Goal: Find contact information: Find contact information

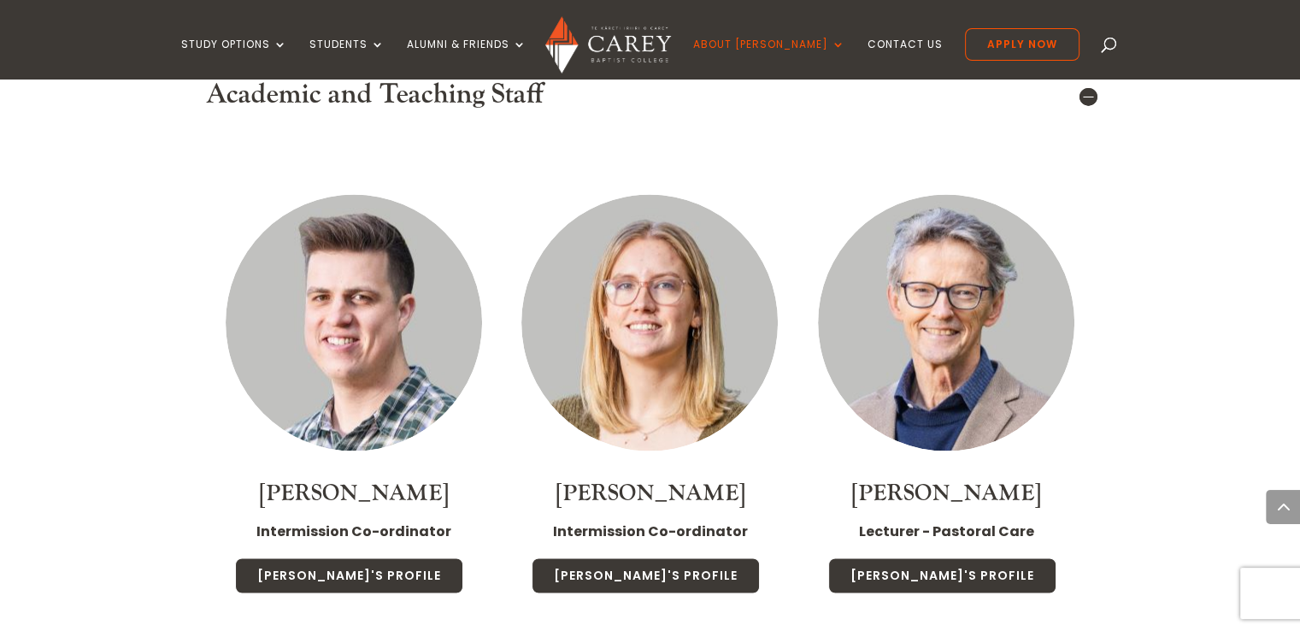
scroll to position [3055, 0]
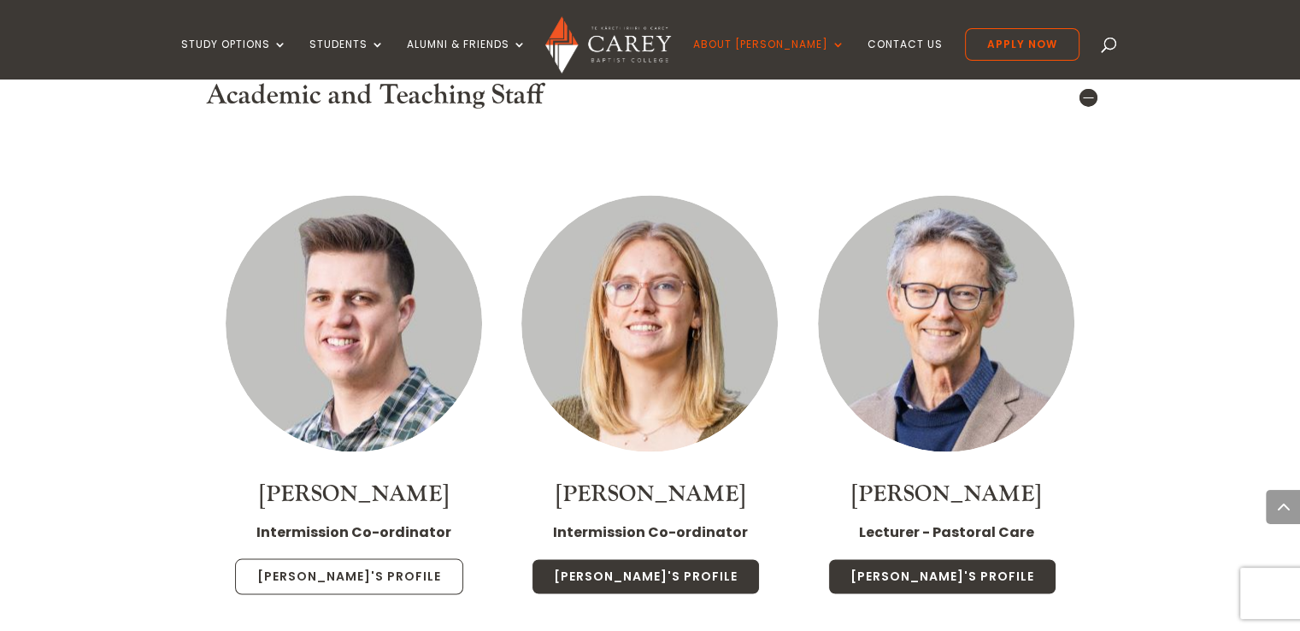
click at [334, 558] on link "Dan's Profile" at bounding box center [349, 576] width 228 height 36
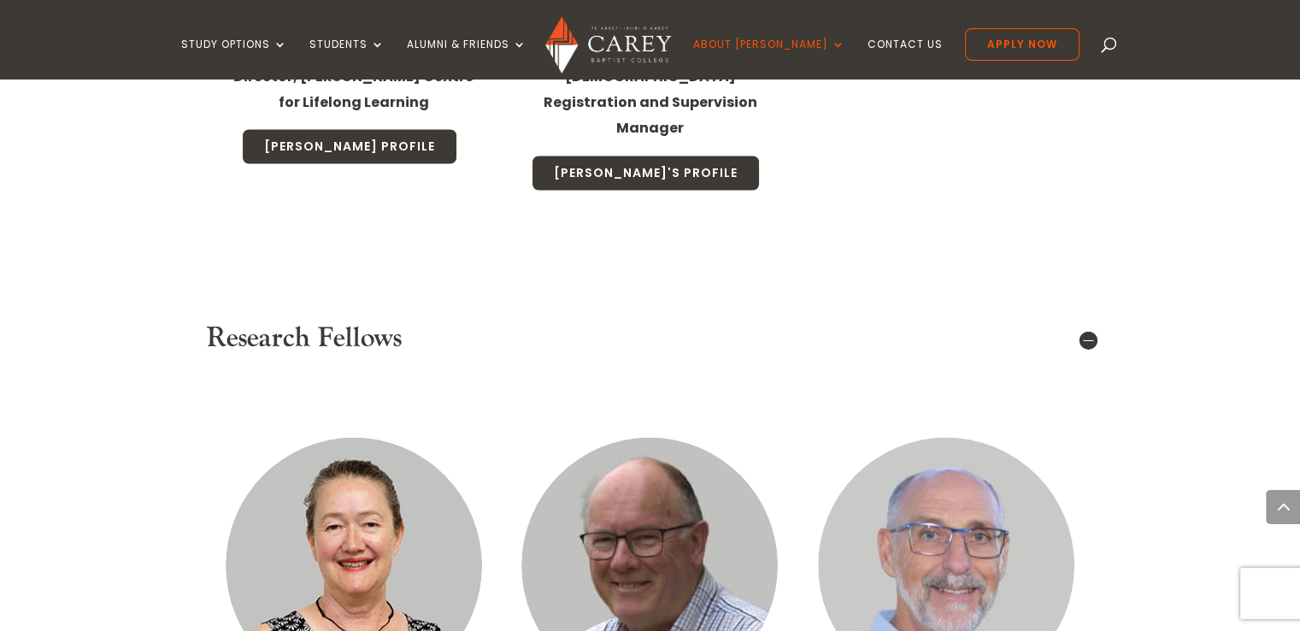
scroll to position [10199, 0]
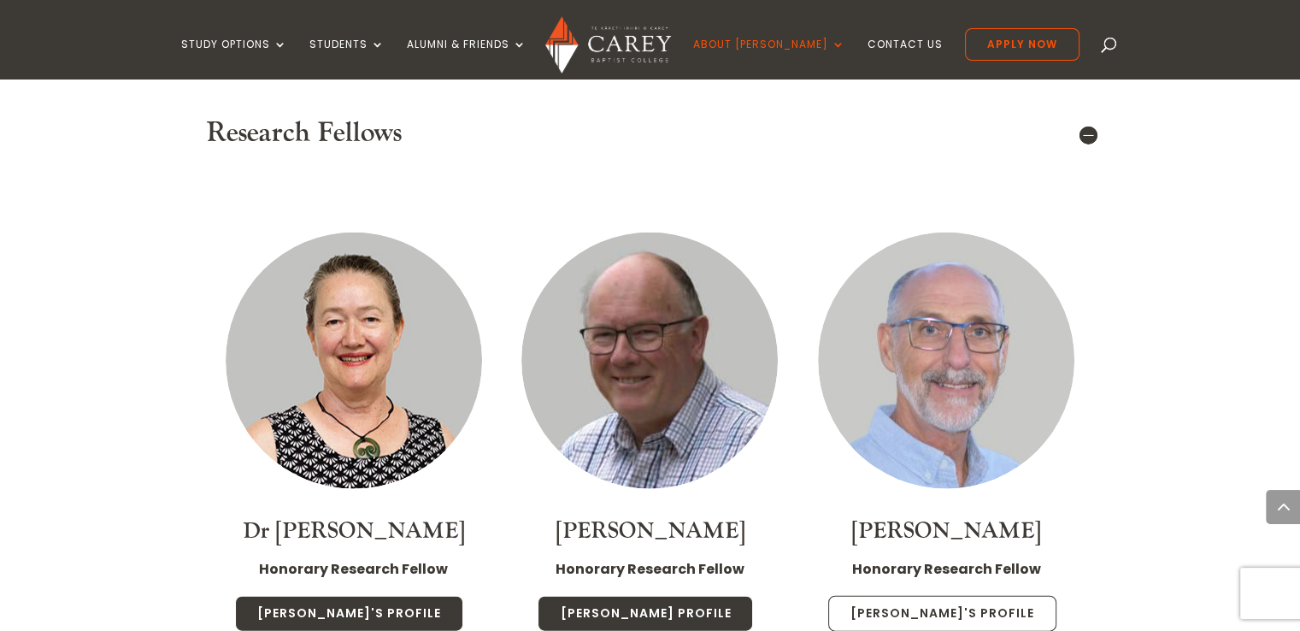
click at [915, 596] on link "George's Profile" at bounding box center [942, 614] width 228 height 36
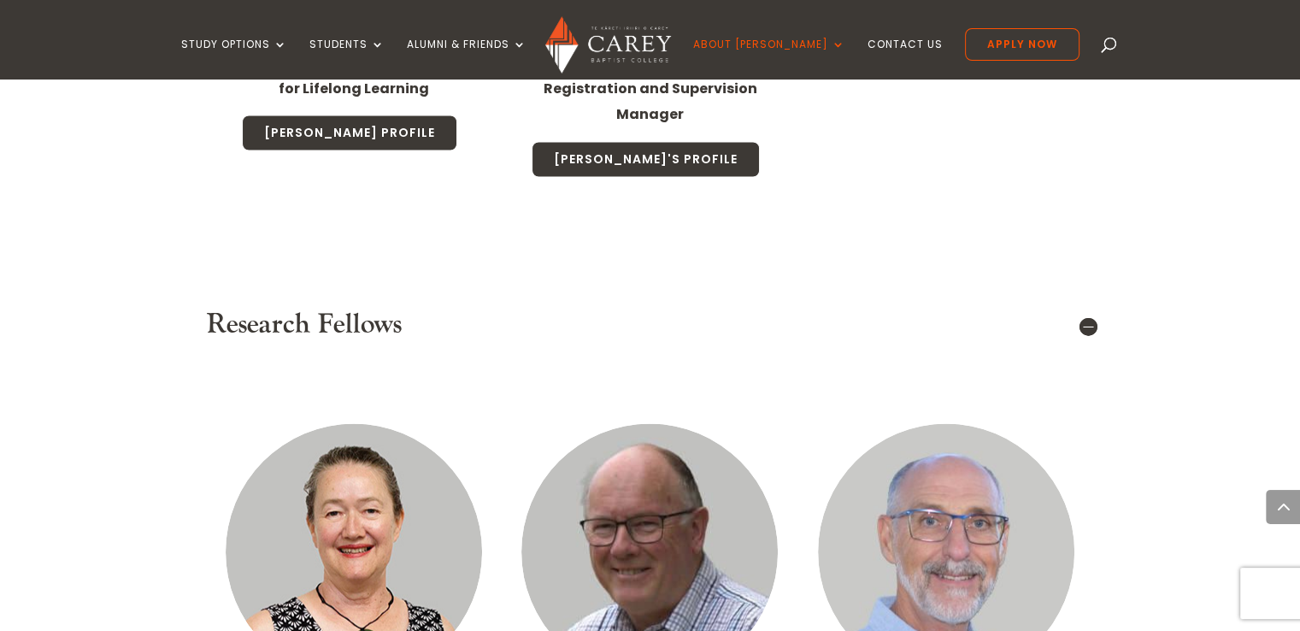
scroll to position [10033, 0]
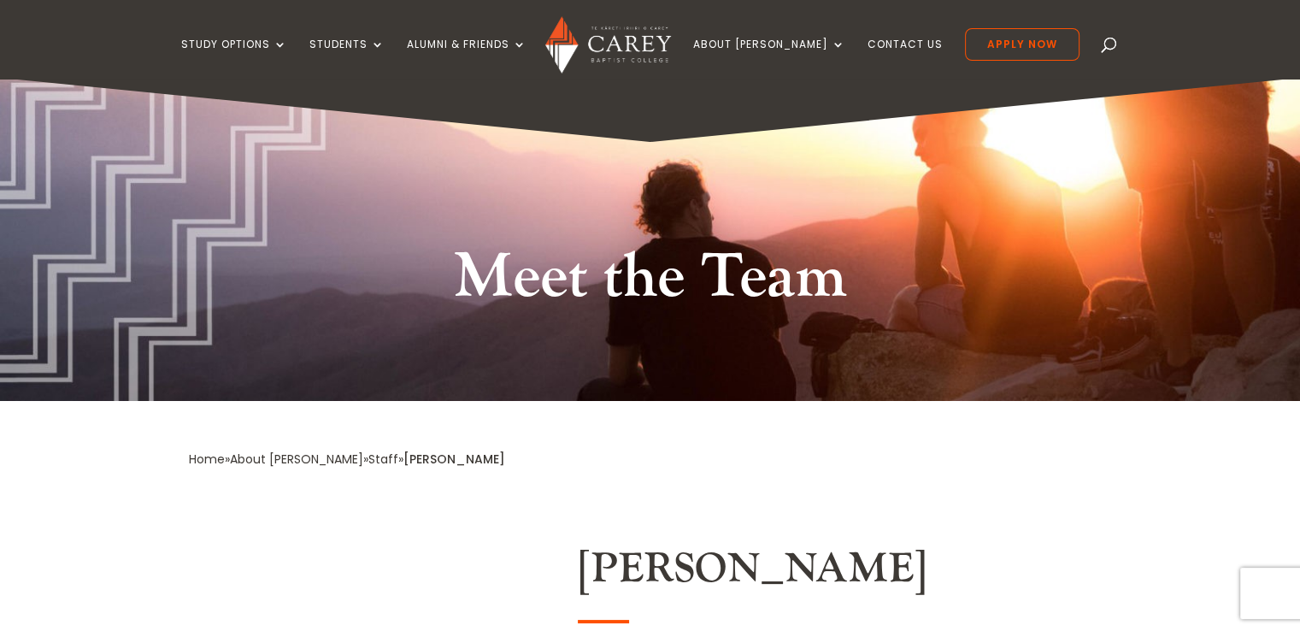
scroll to position [2, 0]
